Goal: Find specific page/section: Find specific page/section

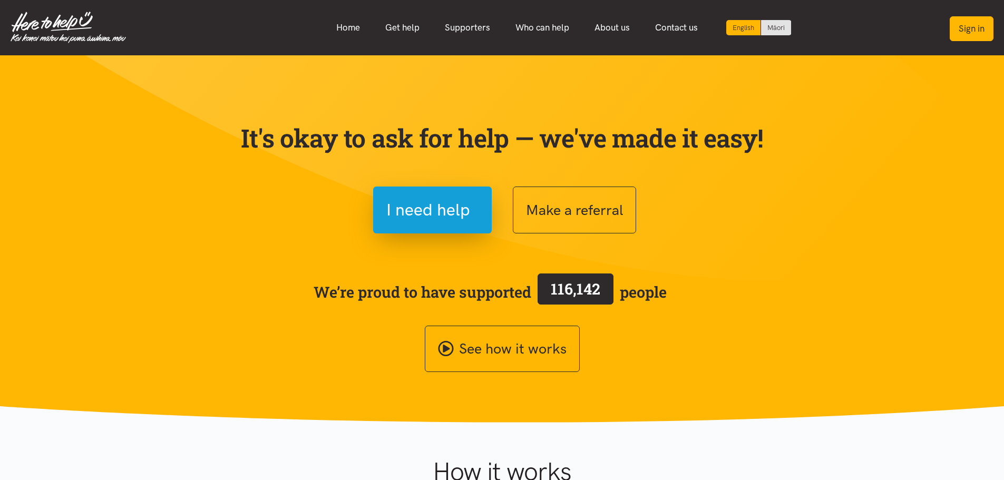
click at [974, 31] on button "Sign in" at bounding box center [972, 28] width 44 height 25
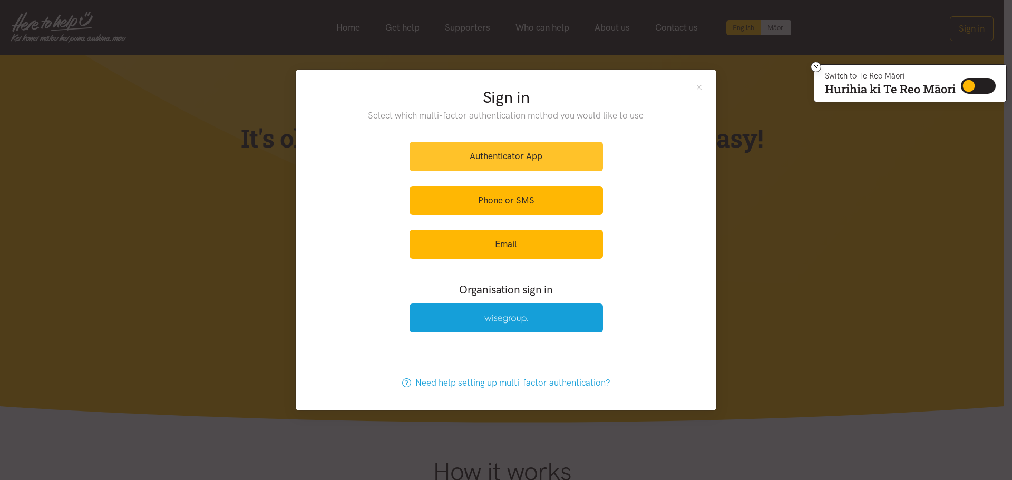
click at [449, 158] on link "Authenticator App" at bounding box center [506, 156] width 193 height 29
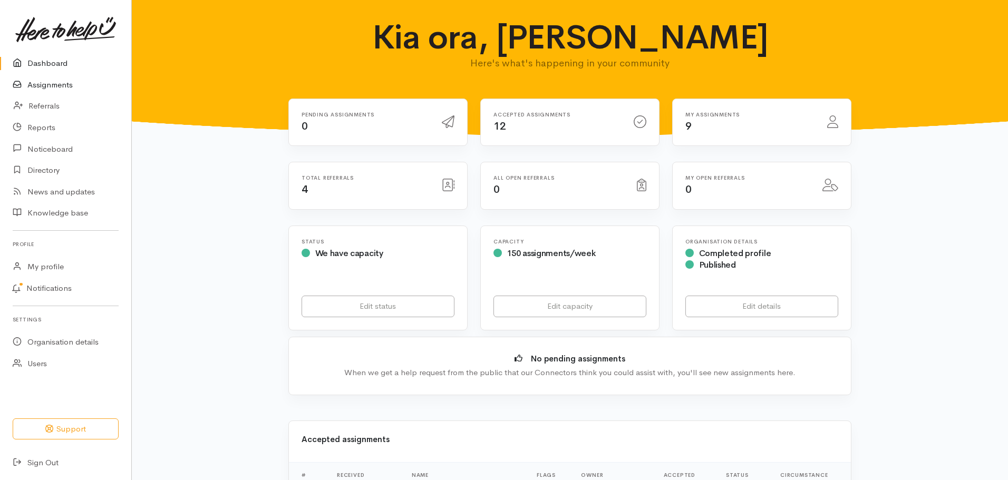
click at [50, 84] on link "Assignments" at bounding box center [65, 85] width 131 height 22
